Goal: Task Accomplishment & Management: Use online tool/utility

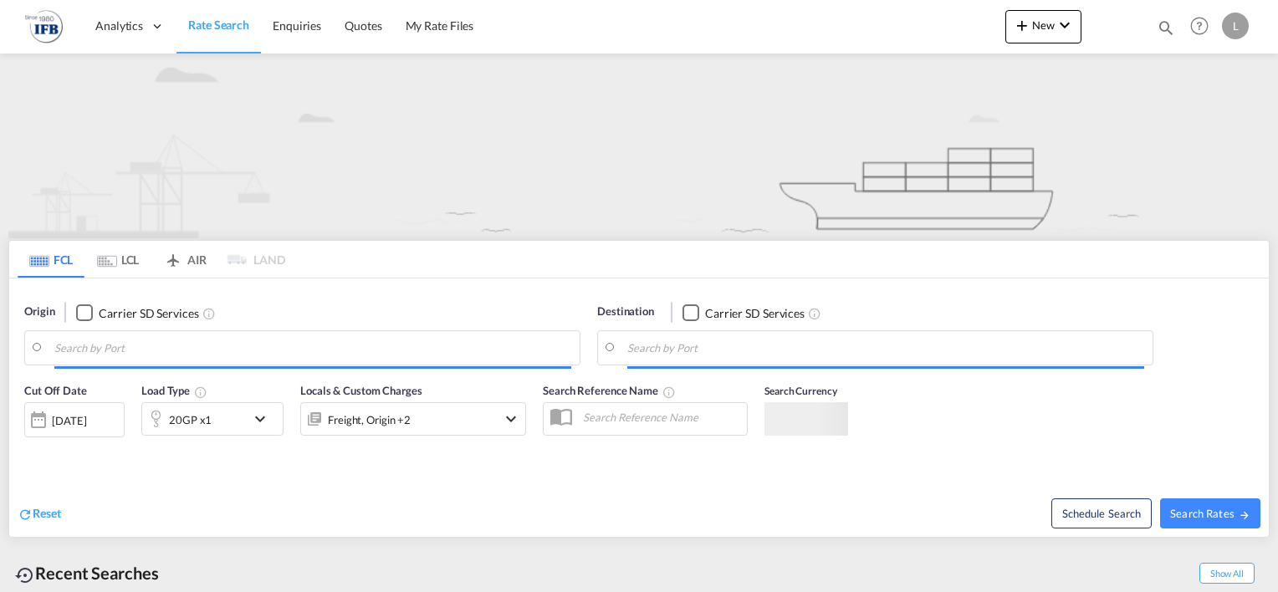
type input "Ningbo, CNNGB"
type input "[GEOGRAPHIC_DATA], [GEOGRAPHIC_DATA]"
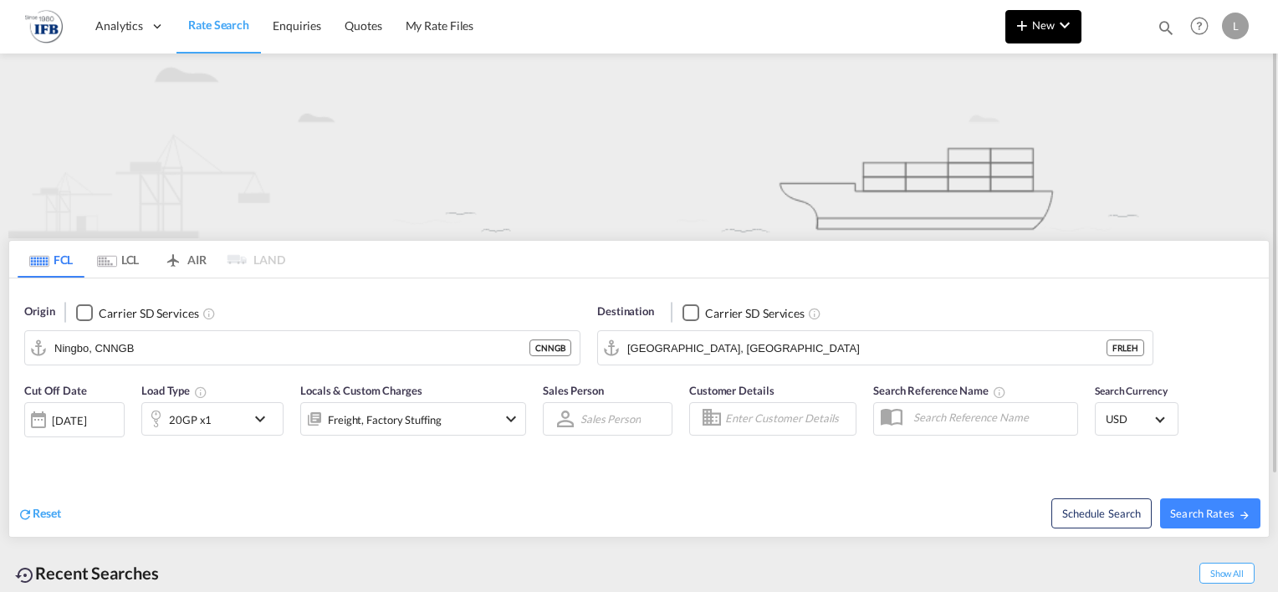
click at [1057, 32] on md-icon "icon-chevron-down" at bounding box center [1064, 25] width 20 height 20
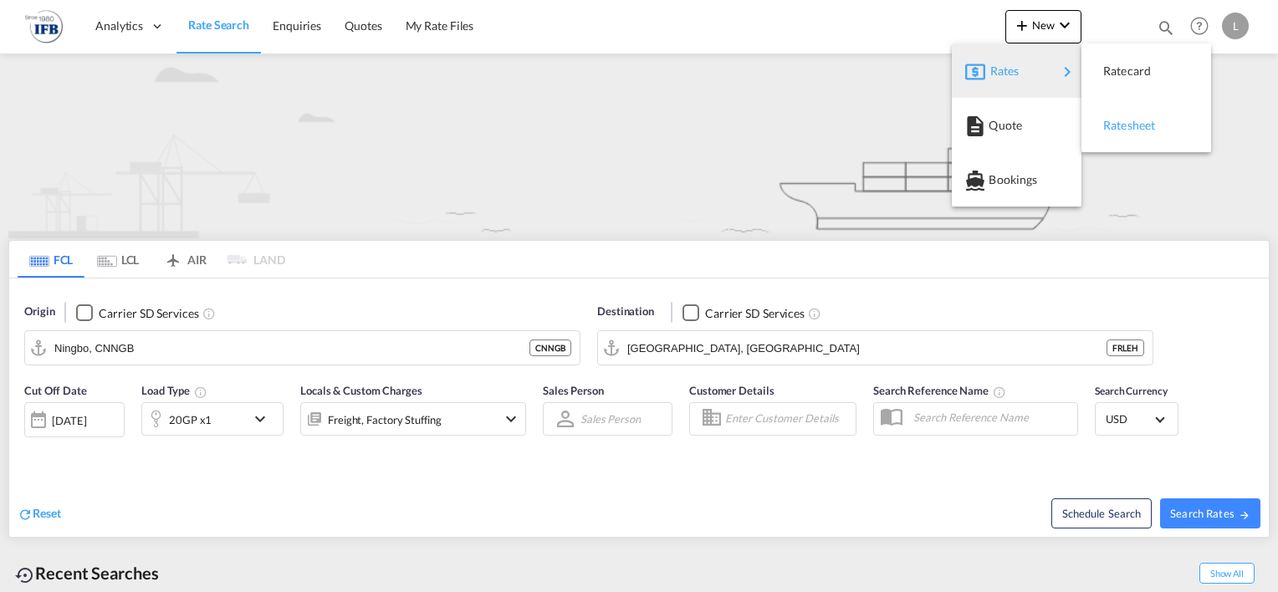
click at [1121, 126] on span "Ratesheet" at bounding box center [1112, 125] width 18 height 33
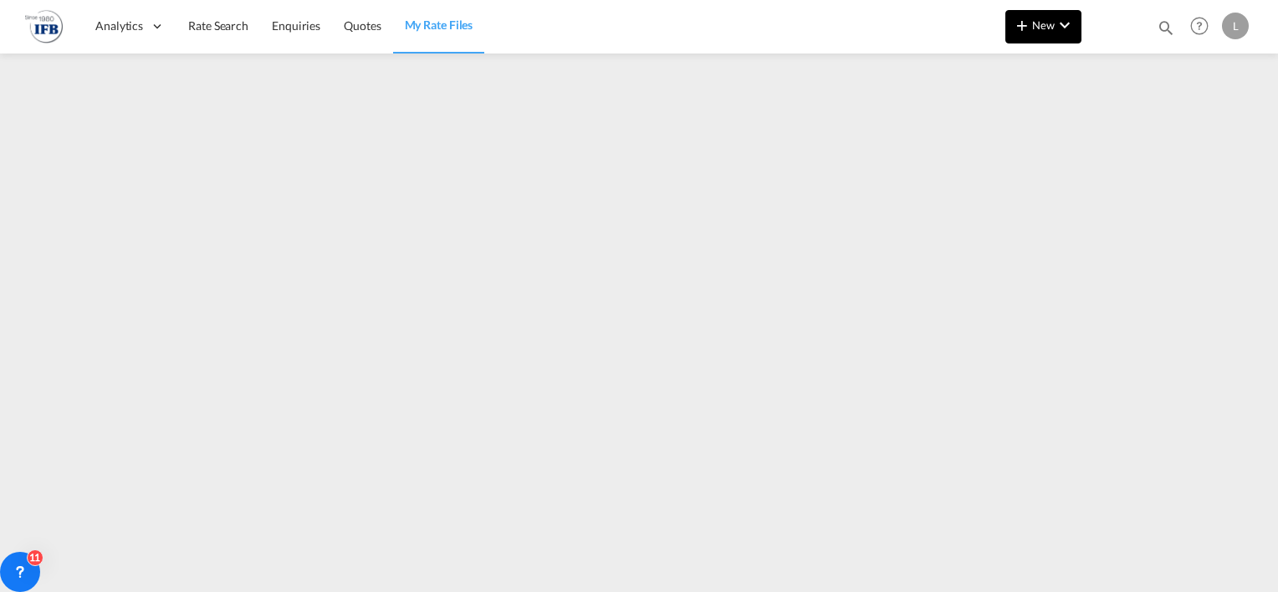
click at [1070, 26] on md-icon "icon-chevron-down" at bounding box center [1064, 25] width 20 height 20
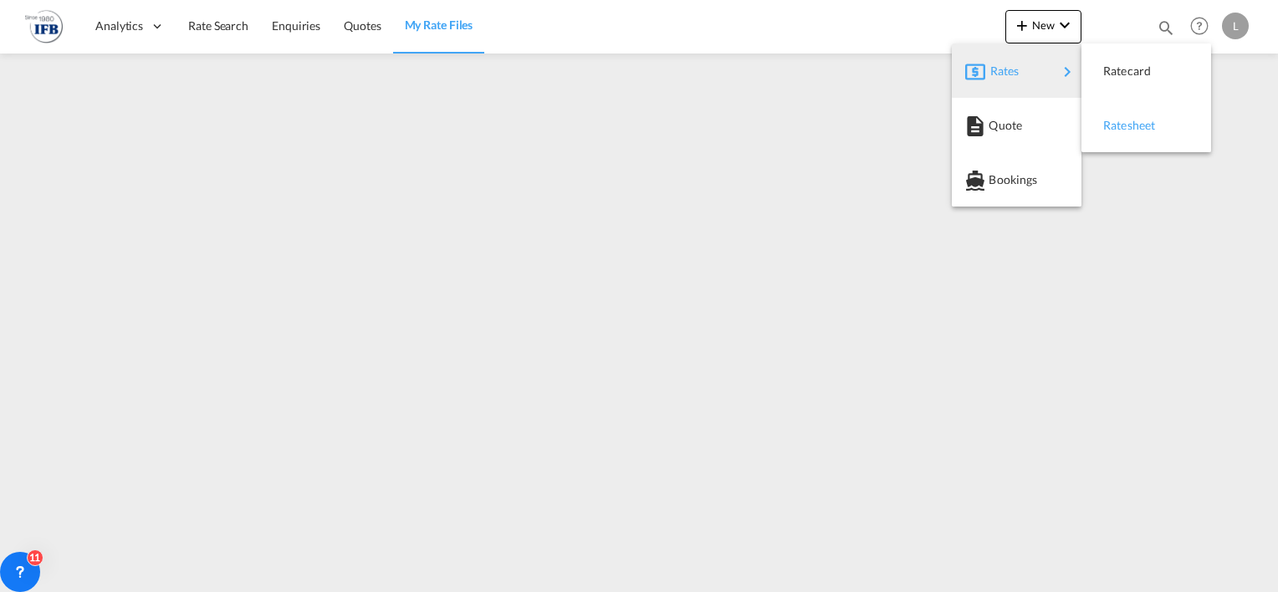
click at [1121, 128] on span "Ratesheet" at bounding box center [1112, 125] width 18 height 33
